Goal: Find specific page/section: Find specific page/section

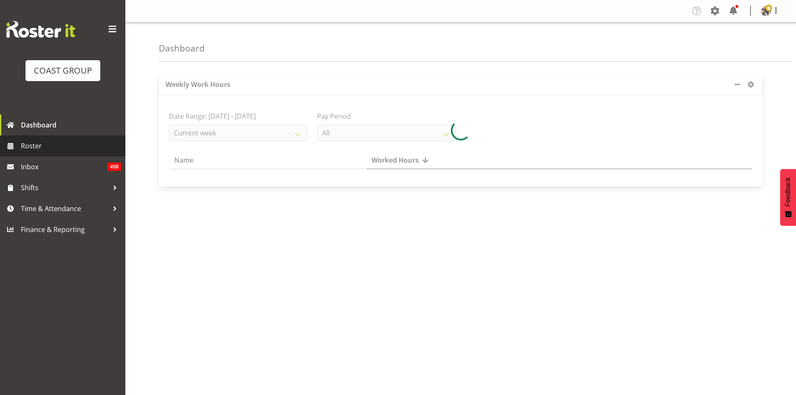
click at [64, 143] on span "Roster" at bounding box center [71, 146] width 100 height 13
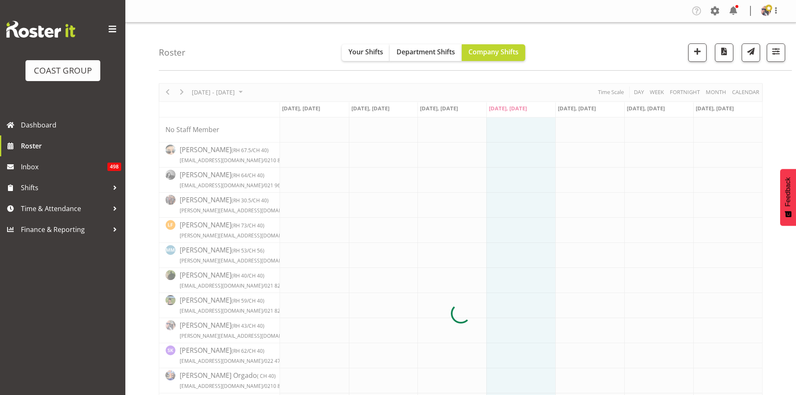
click at [115, 28] on span at bounding box center [112, 29] width 13 height 13
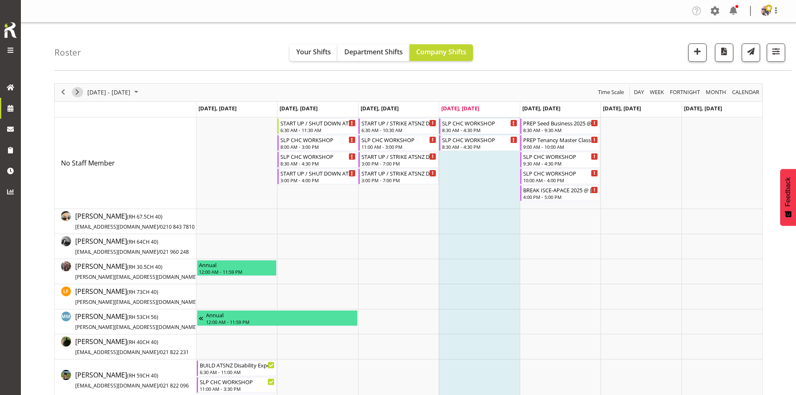
click at [76, 92] on span "Next" at bounding box center [77, 92] width 10 height 10
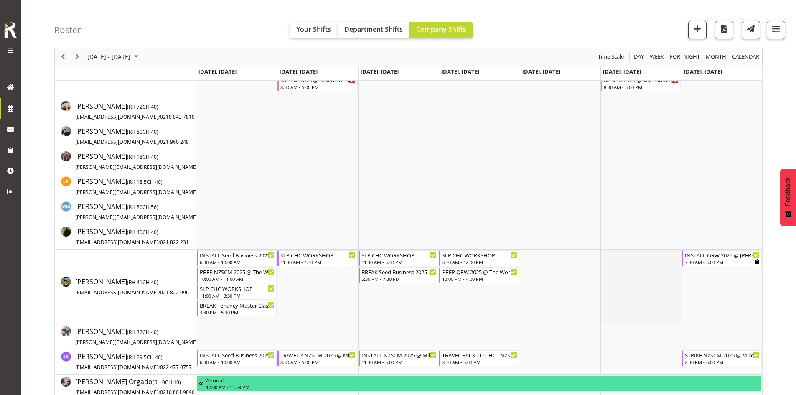
scroll to position [42, 0]
